Goal: Use online tool/utility

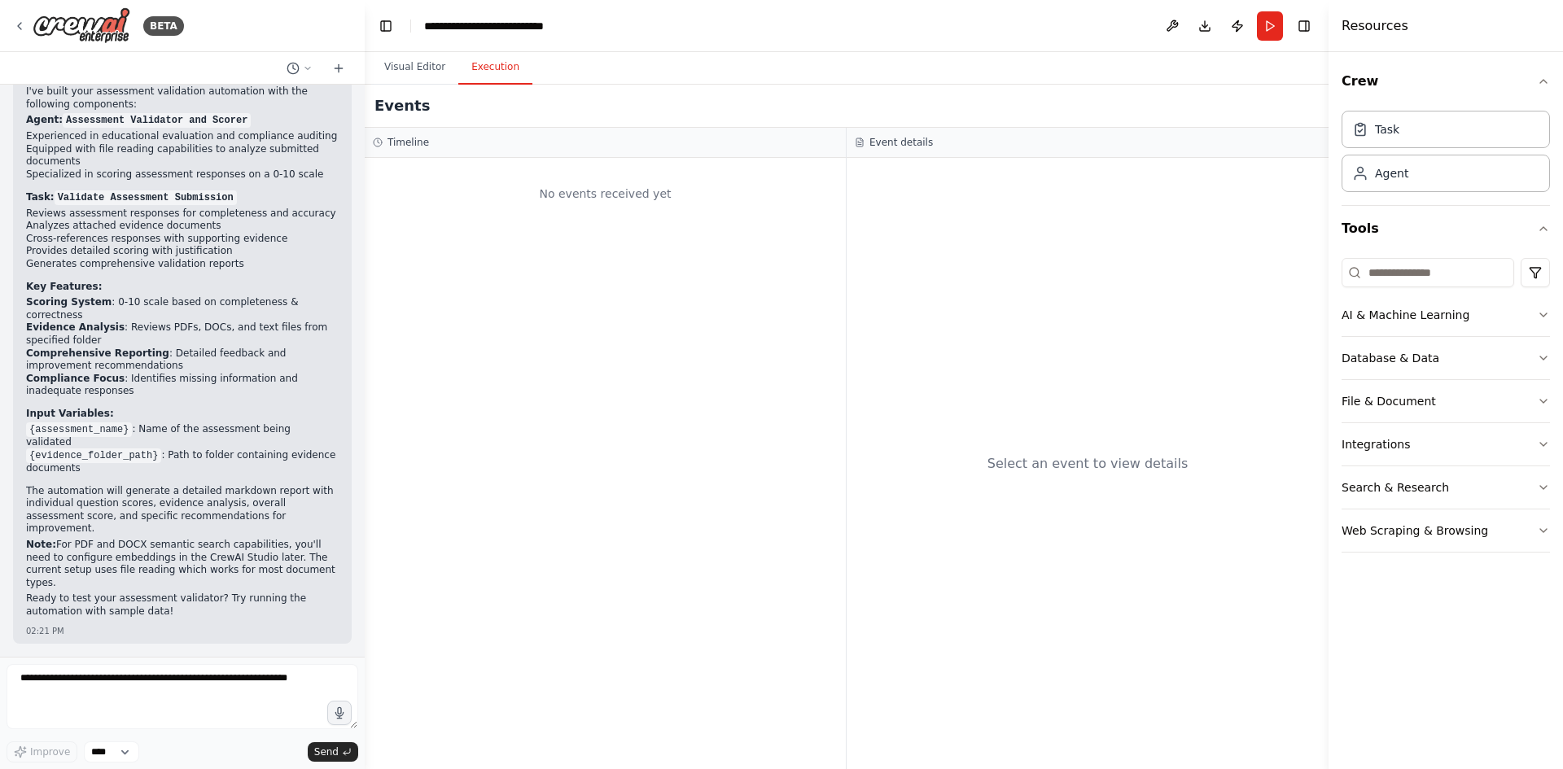
click at [422, 69] on button "Visual Editor" at bounding box center [414, 67] width 87 height 34
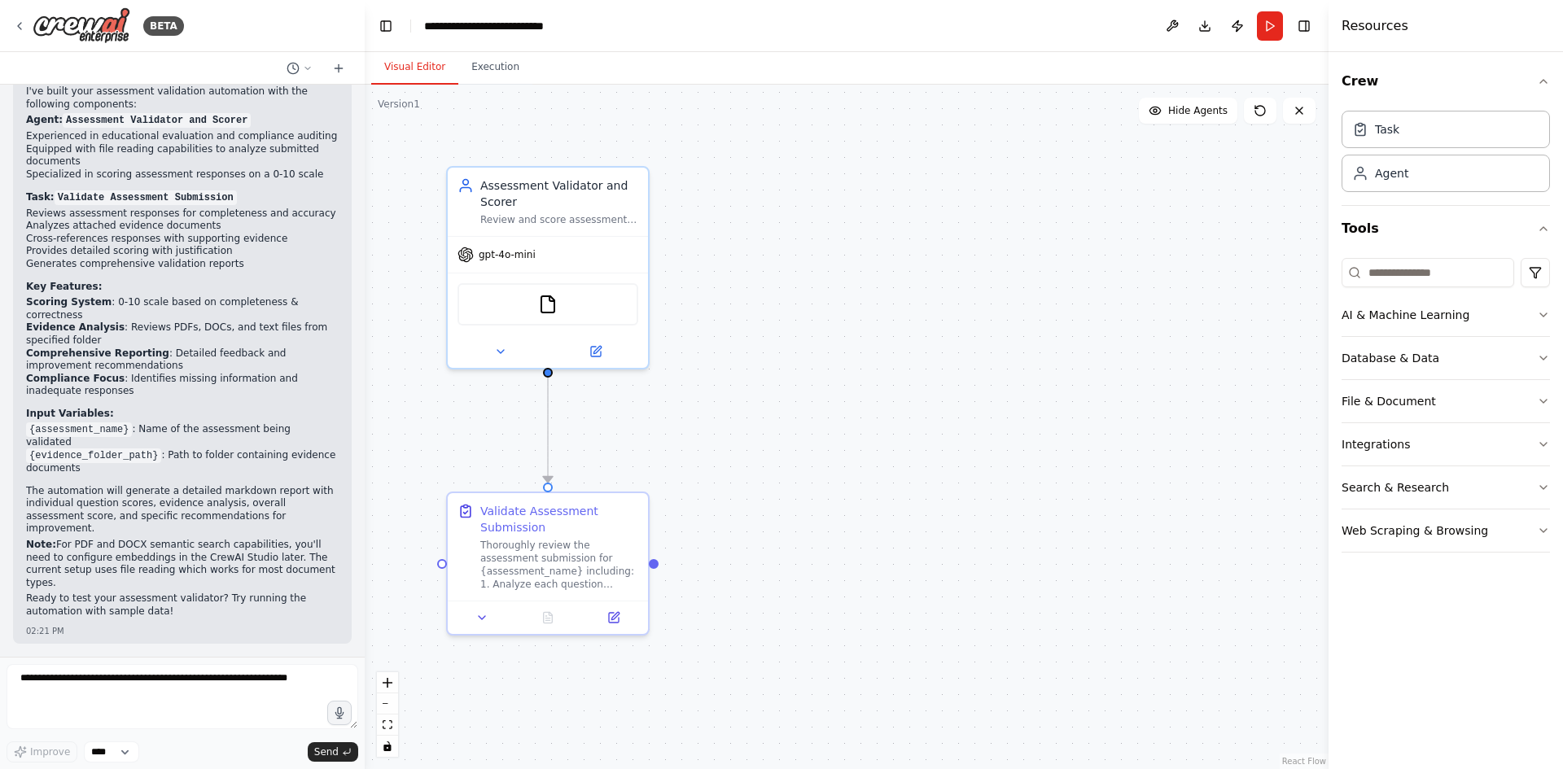
click at [19, 26] on icon at bounding box center [19, 26] width 13 height 13
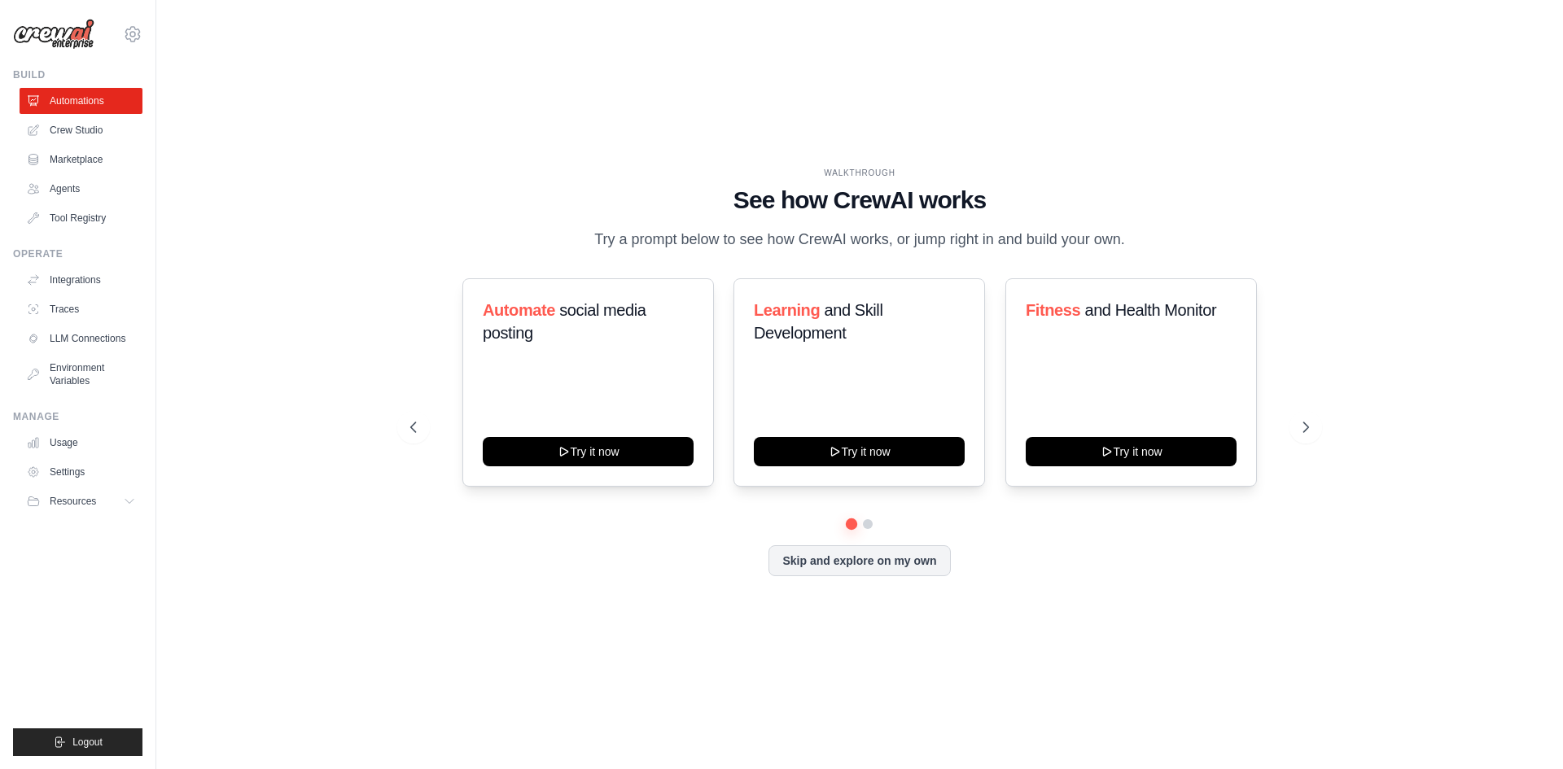
click at [1315, 427] on button at bounding box center [1305, 427] width 33 height 33
click at [415, 431] on icon at bounding box center [413, 427] width 16 height 16
click at [1099, 461] on button "Try it now" at bounding box center [1131, 451] width 211 height 29
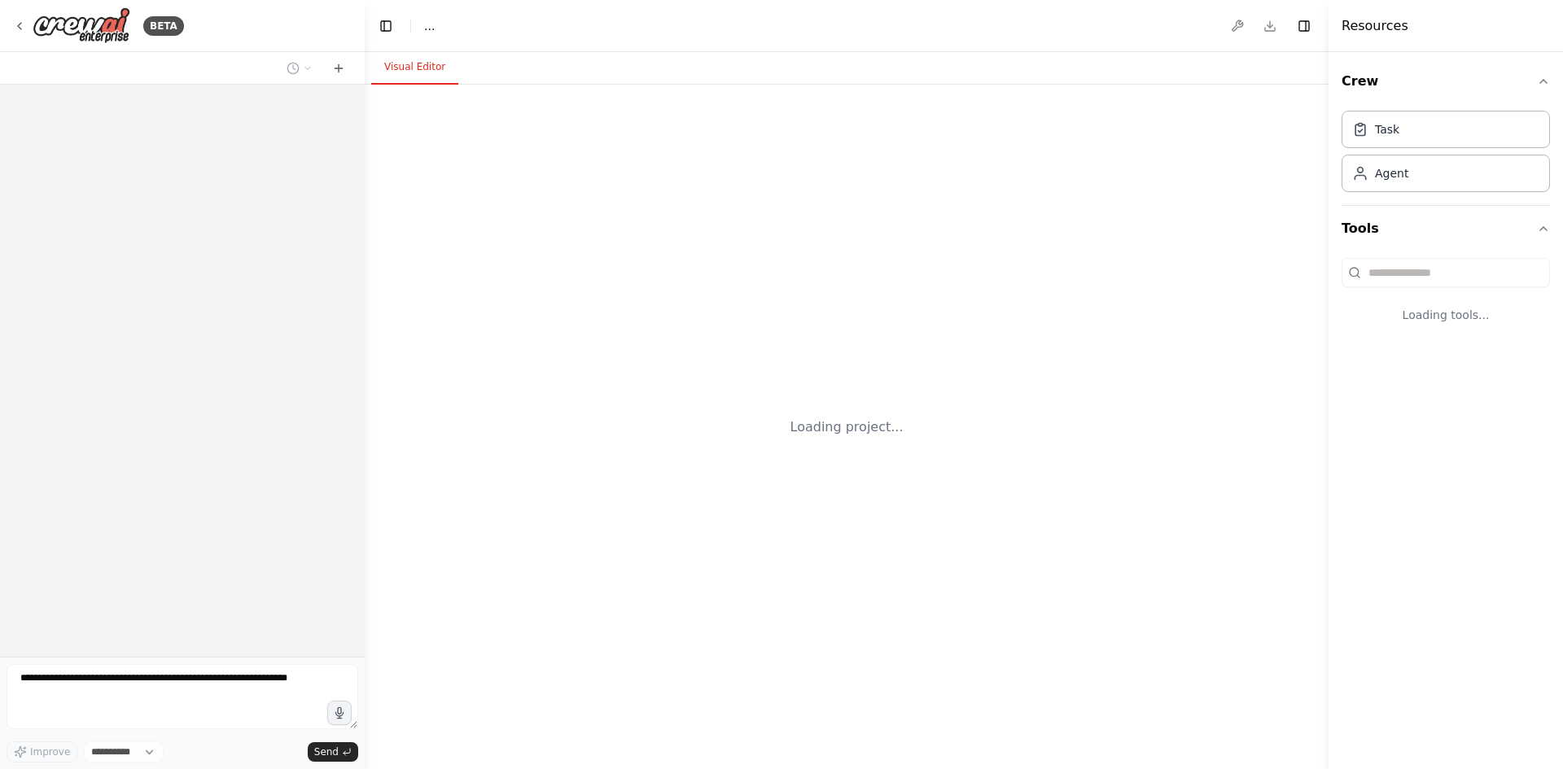
select select "****"
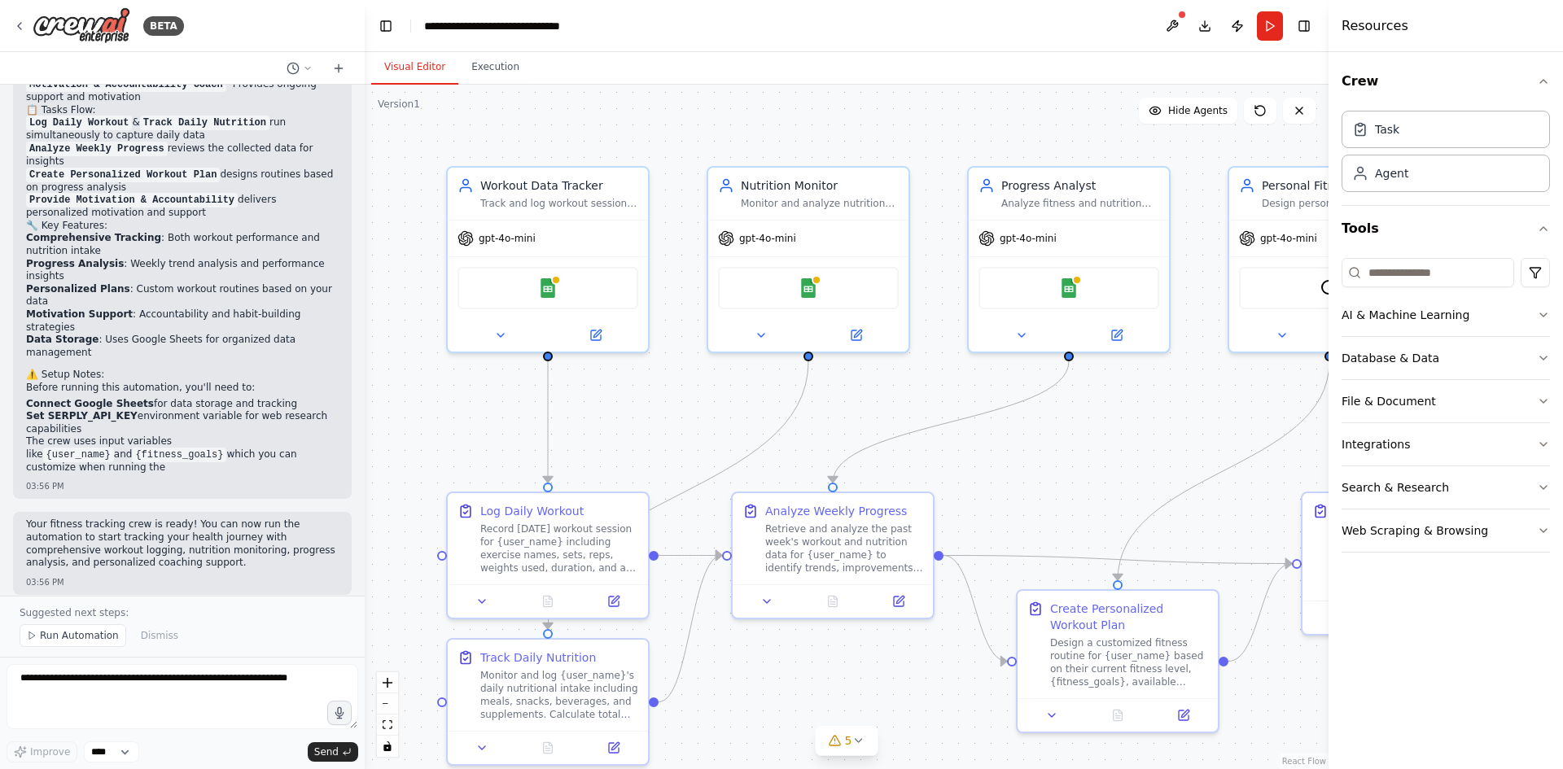
scroll to position [1638, 0]
